Goal: Navigation & Orientation: Find specific page/section

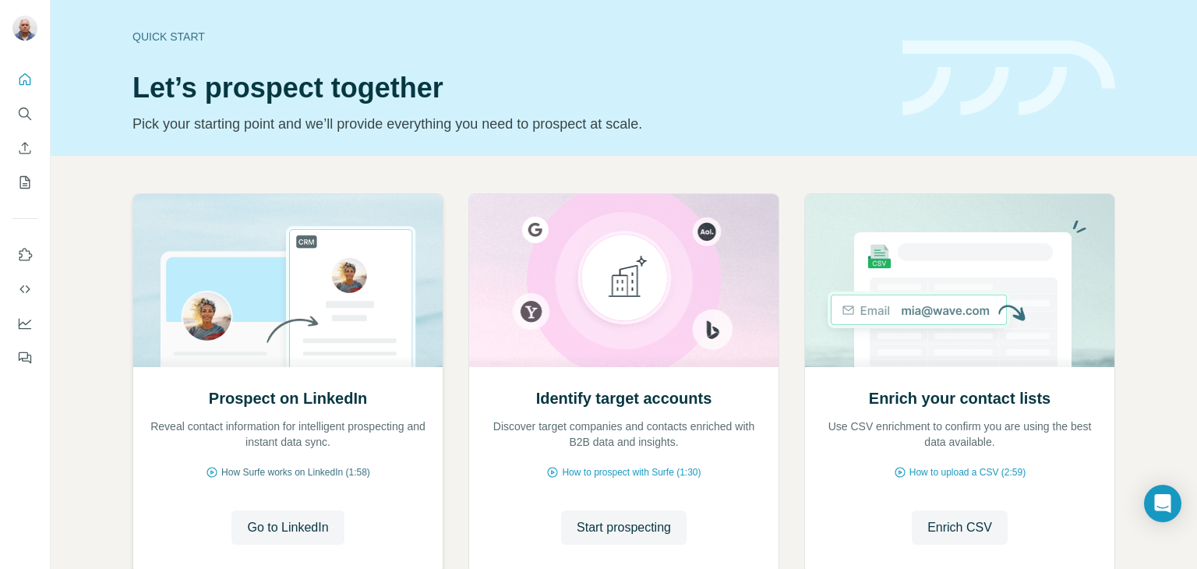
click at [304, 471] on span "How Surfe works on LinkedIn (1:58)" at bounding box center [295, 472] width 149 height 14
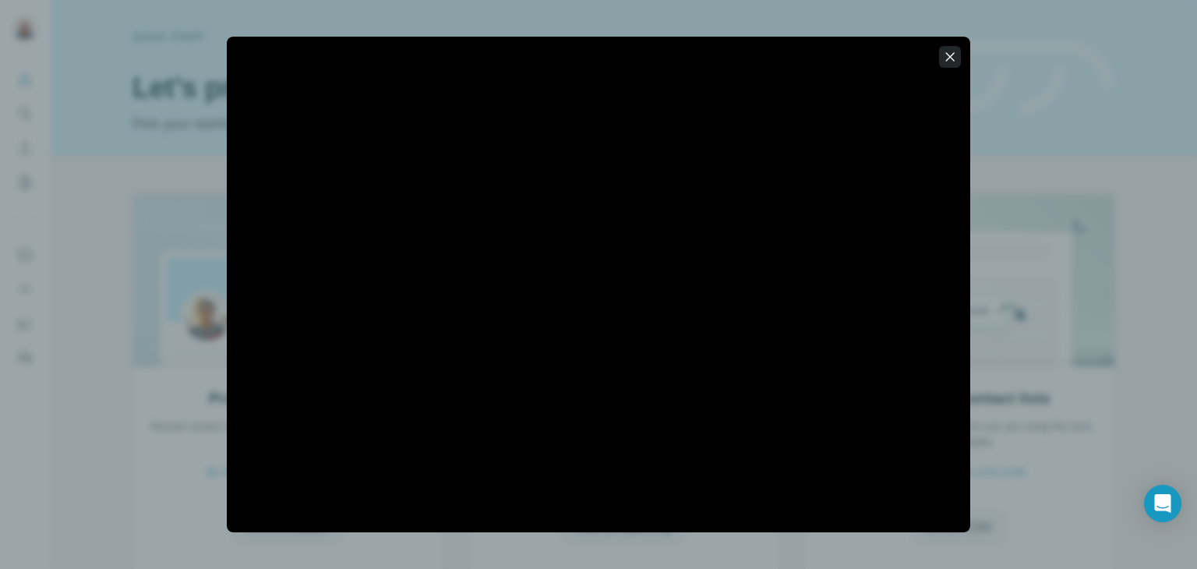
click at [951, 53] on icon "button" at bounding box center [950, 57] width 16 height 16
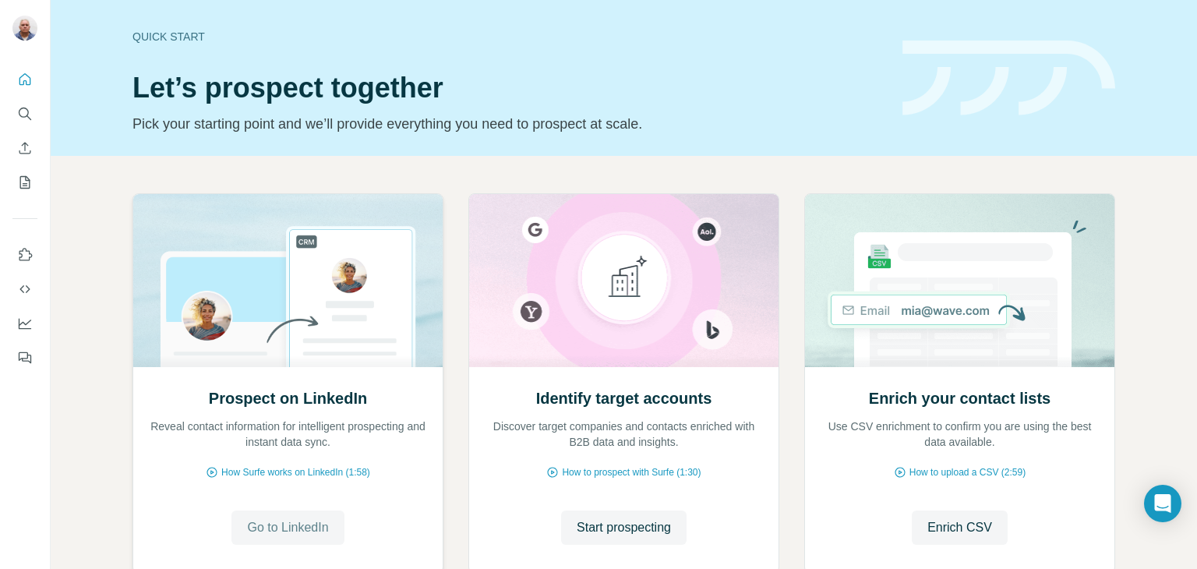
click at [291, 519] on span "Go to LinkedIn" at bounding box center [287, 527] width 81 height 19
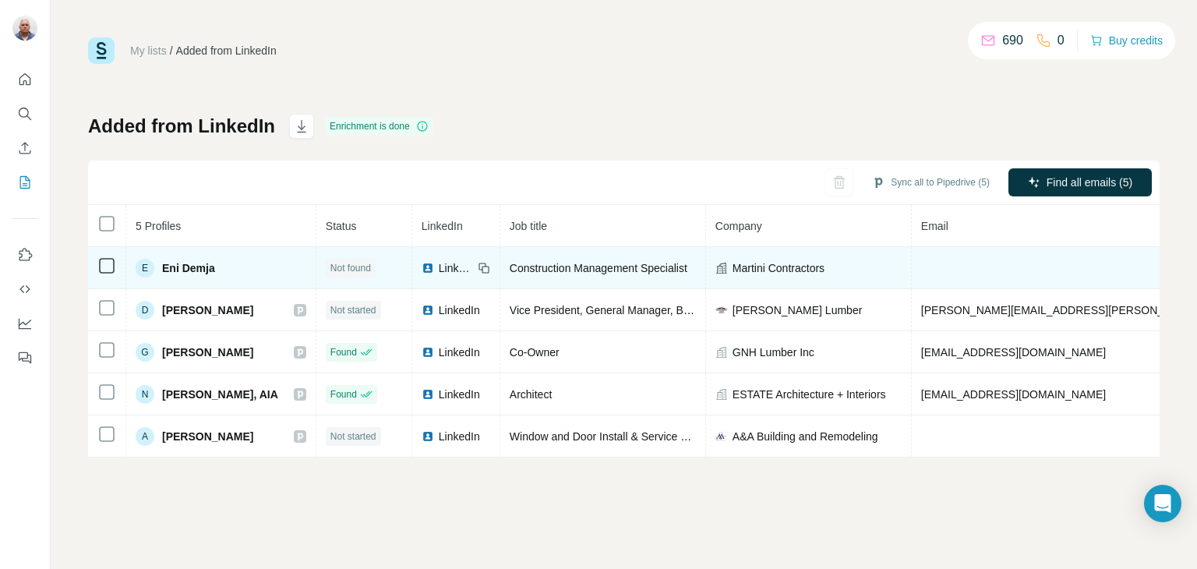
click at [199, 270] on span "Eni Demja" at bounding box center [188, 268] width 53 height 16
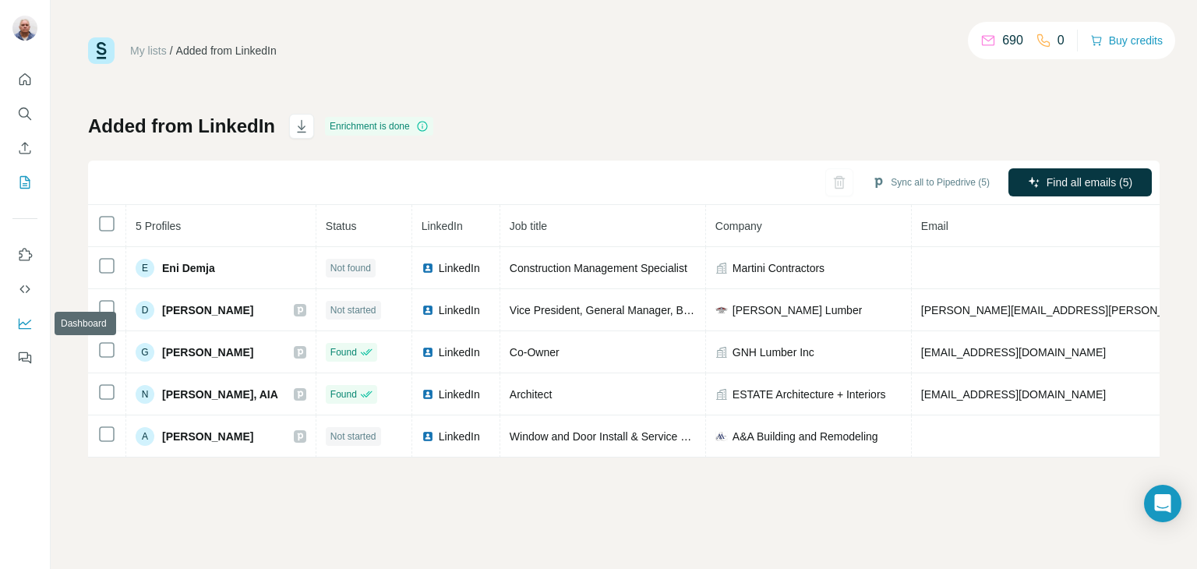
click at [23, 323] on icon "Dashboard" at bounding box center [25, 322] width 12 height 6
